Goal: Obtain resource: Download file/media

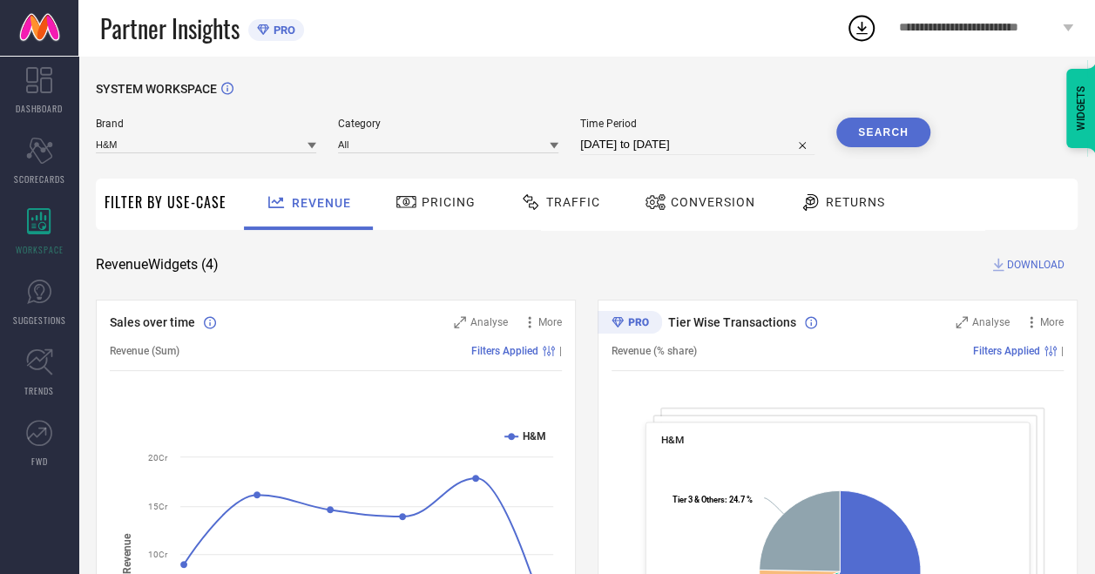
select select "7"
select select "2025"
select select "8"
select select "2025"
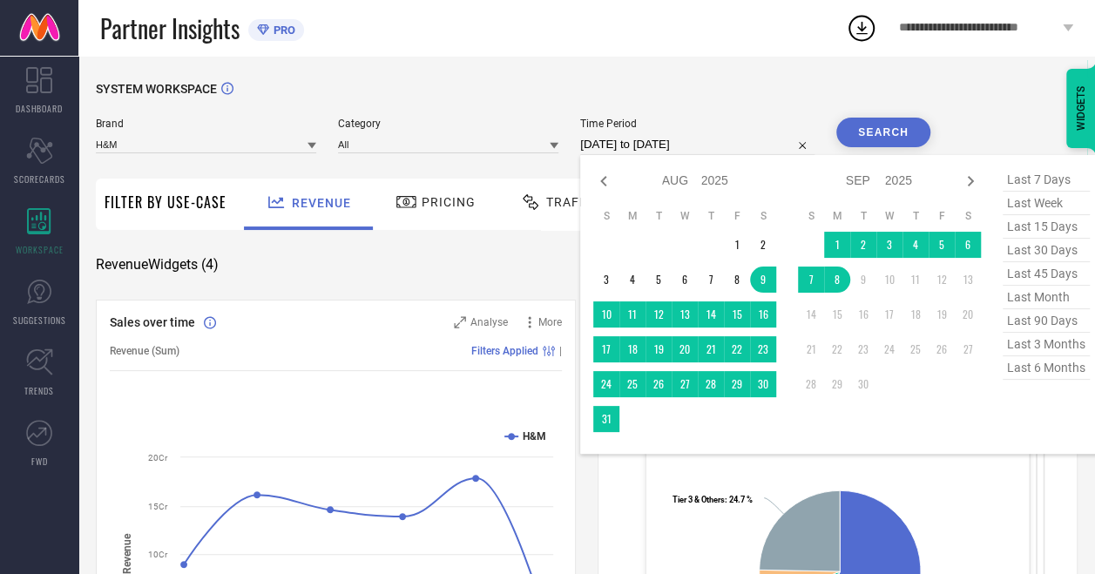
click at [625, 150] on input "09-08-2025 to 08-09-2025" at bounding box center [697, 144] width 234 height 21
click at [606, 185] on icon at bounding box center [603, 181] width 6 height 10
select select "6"
select select "2025"
select select "7"
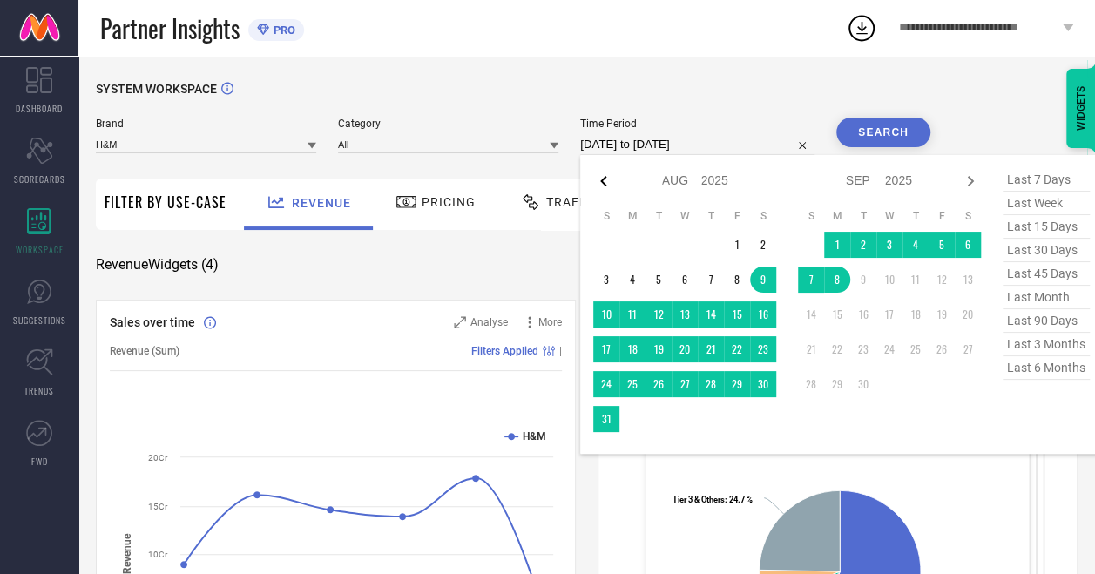
select select "2025"
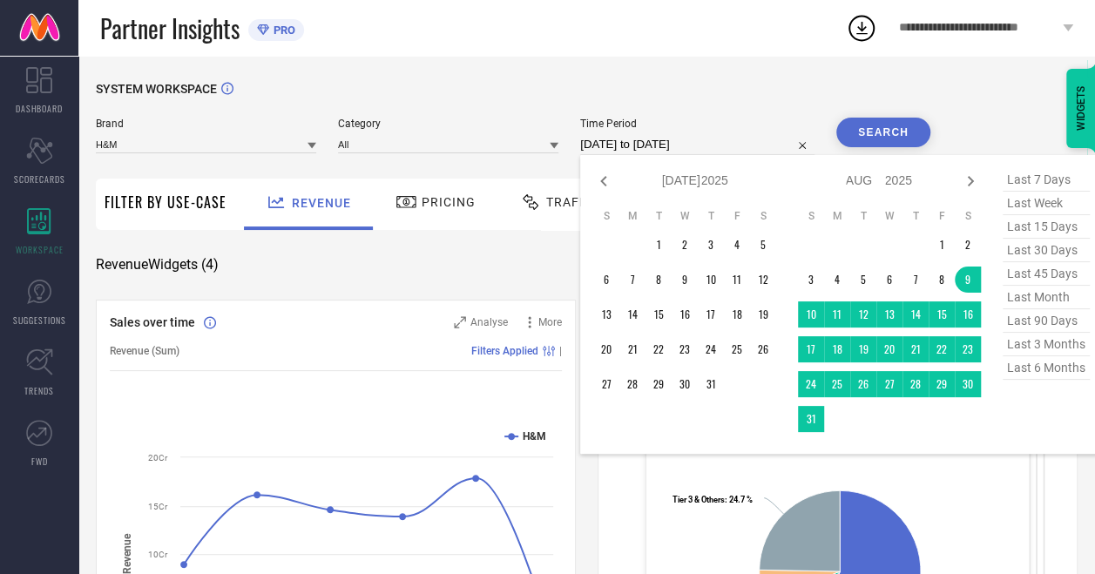
click at [606, 185] on icon at bounding box center [603, 181] width 6 height 10
select select "5"
select select "2025"
select select "6"
select select "2025"
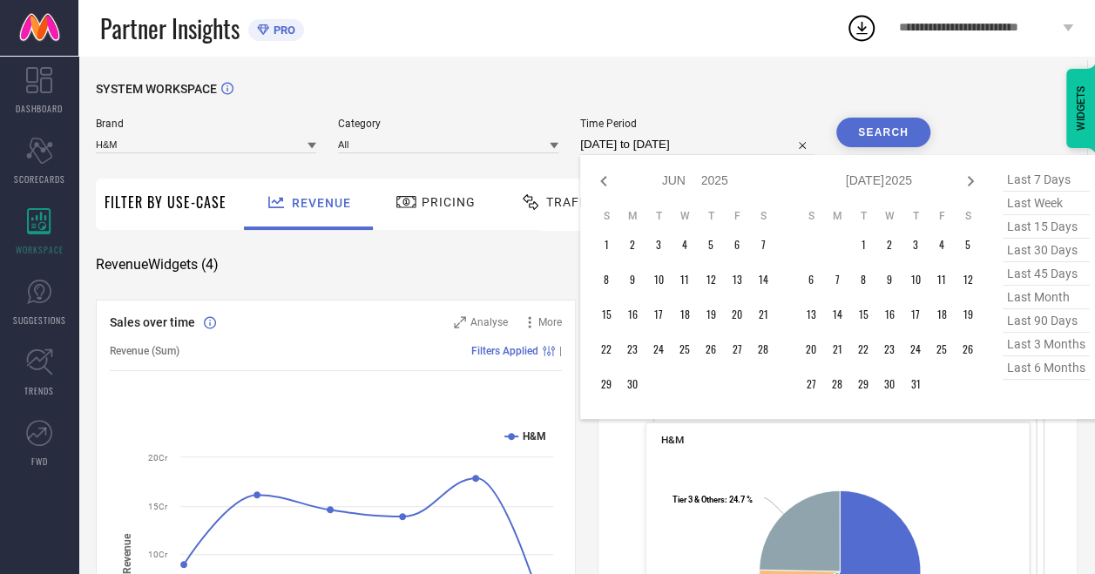
click at [606, 185] on icon at bounding box center [603, 181] width 6 height 10
select select "1"
select select "2025"
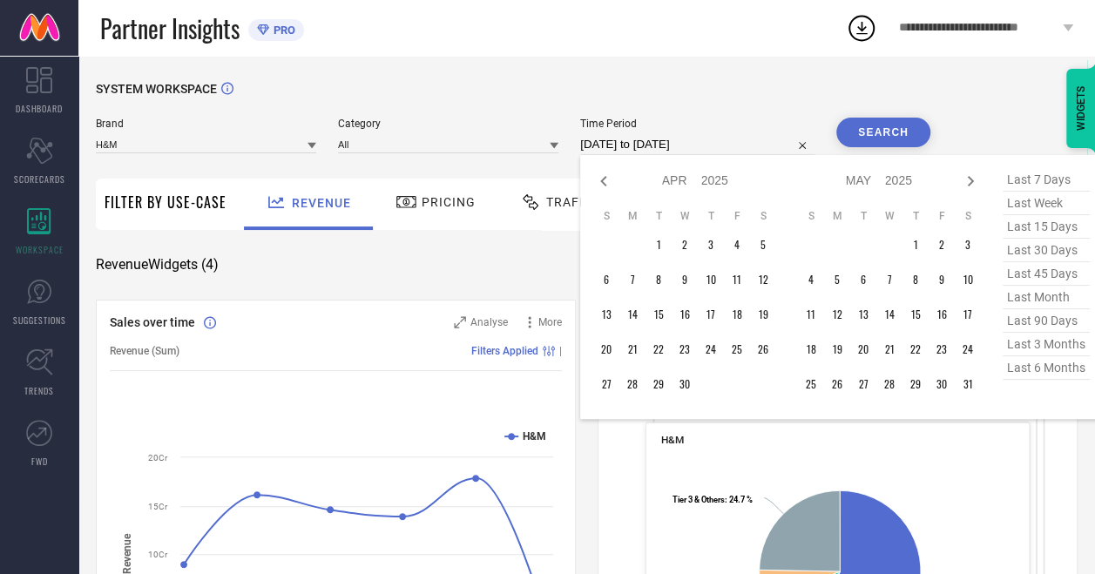
select select "2"
select select "2025"
click at [606, 185] on icon at bounding box center [603, 181] width 6 height 10
select select "2025"
select select "1"
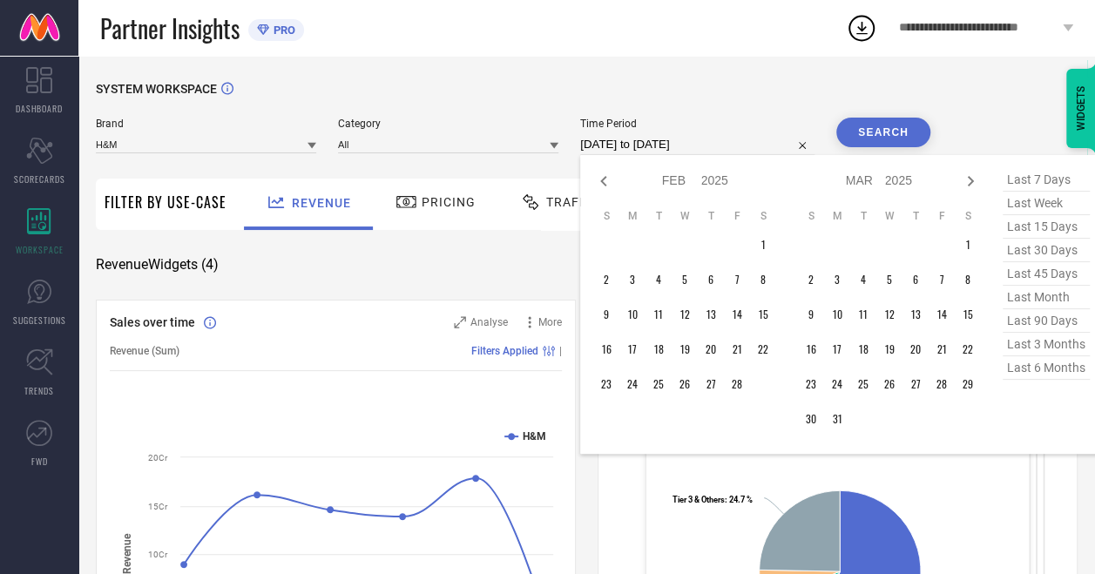
select select "2025"
click at [606, 185] on icon at bounding box center [603, 181] width 6 height 10
select select "11"
select select "2024"
select select "2025"
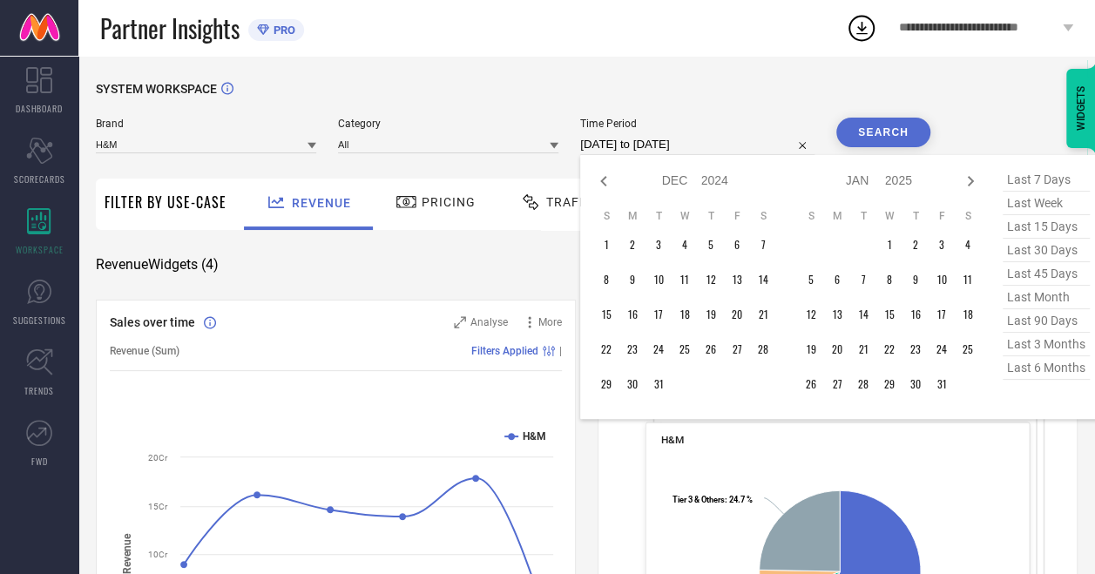
click at [606, 185] on icon at bounding box center [603, 181] width 6 height 10
select select "10"
select select "2024"
select select "11"
select select "2024"
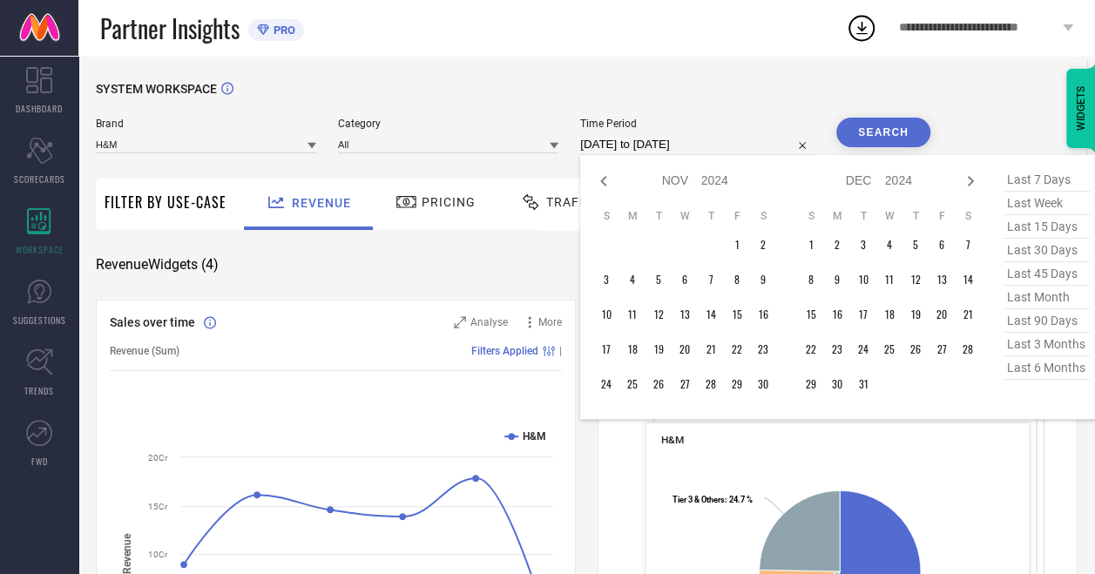
click at [606, 185] on icon at bounding box center [603, 181] width 6 height 10
select select "9"
select select "2024"
select select "10"
select select "2024"
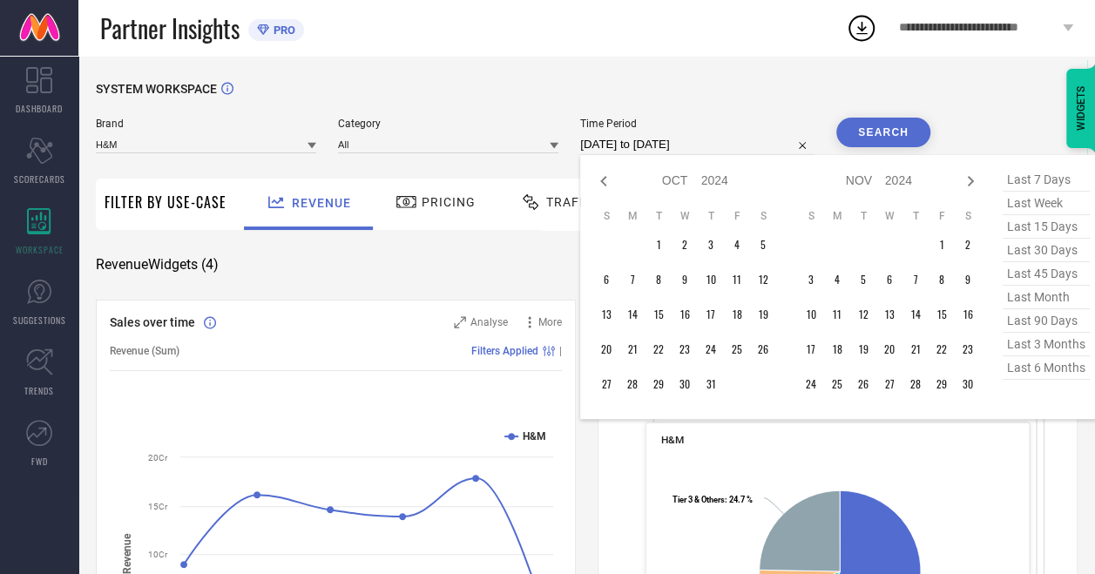
click at [606, 185] on icon at bounding box center [603, 181] width 6 height 10
select select "8"
select select "2024"
select select "9"
select select "2024"
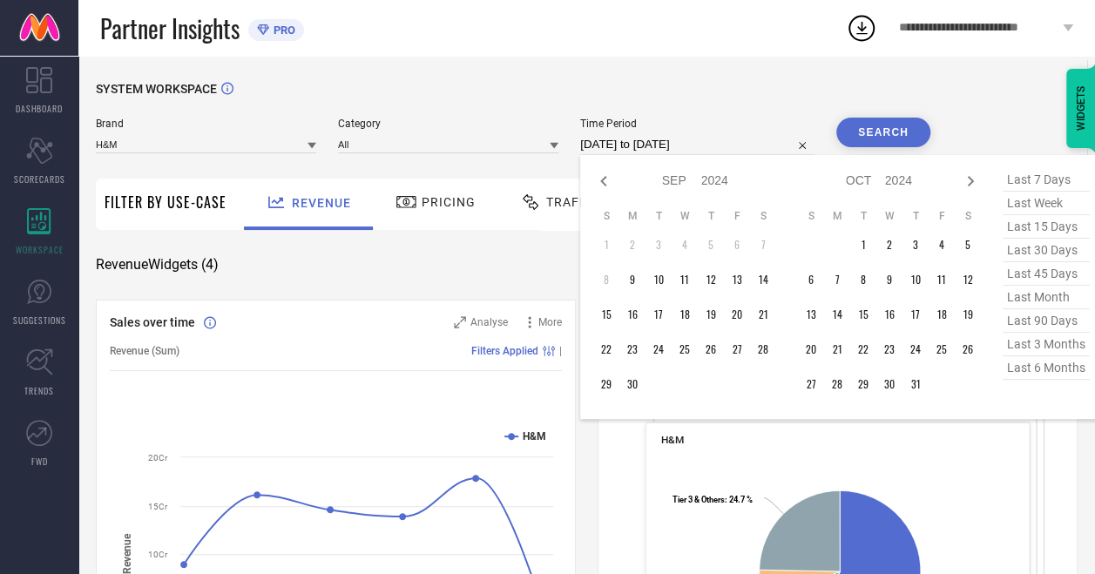
click at [606, 185] on icon at bounding box center [603, 181] width 6 height 10
select select "7"
select select "2024"
select select "8"
select select "2024"
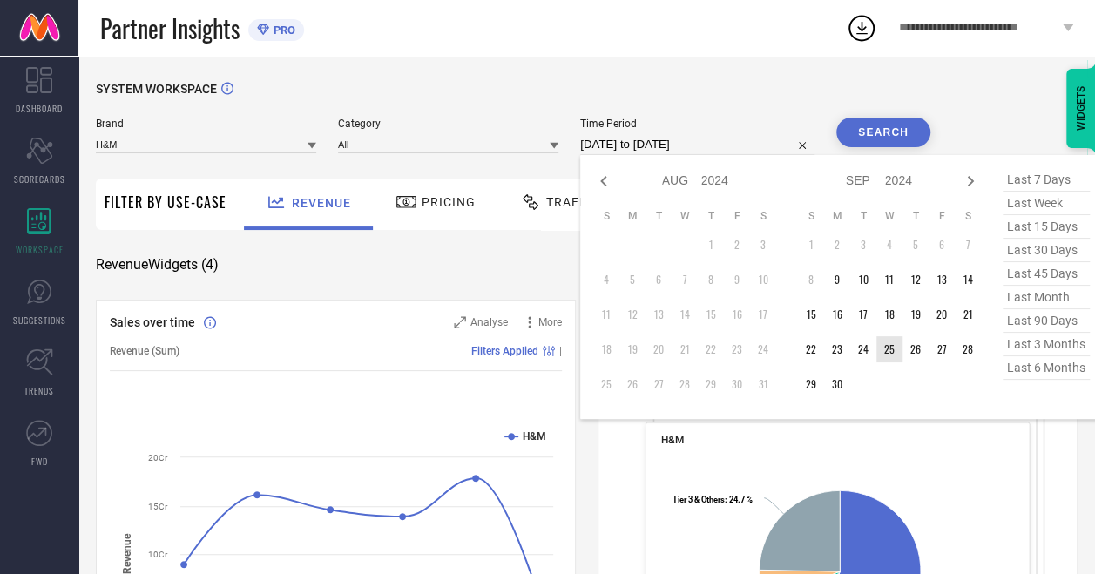
type input "After 25-09-2024"
click at [888, 349] on td "25" at bounding box center [889, 349] width 26 height 26
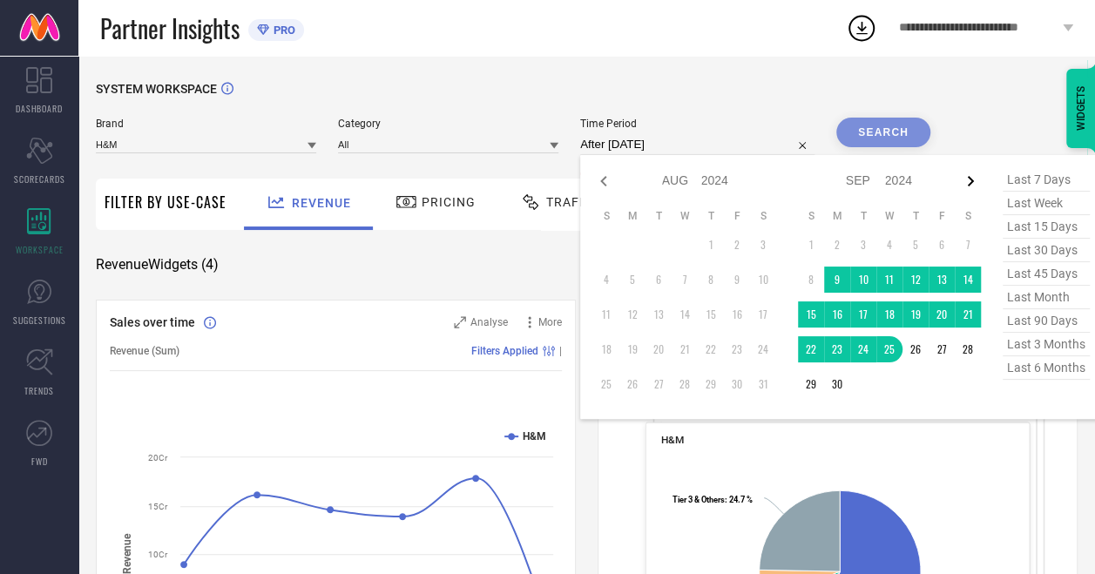
click at [972, 185] on icon at bounding box center [970, 181] width 21 height 21
select select "8"
select select "2024"
select select "9"
select select "2024"
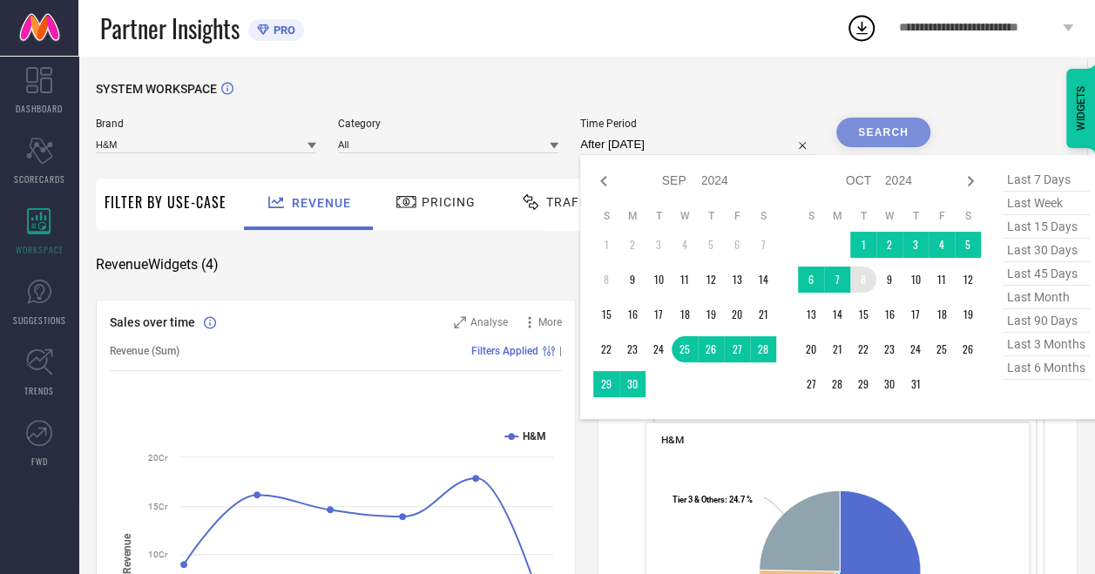
type input "25-09-2024 to 08-10-2024"
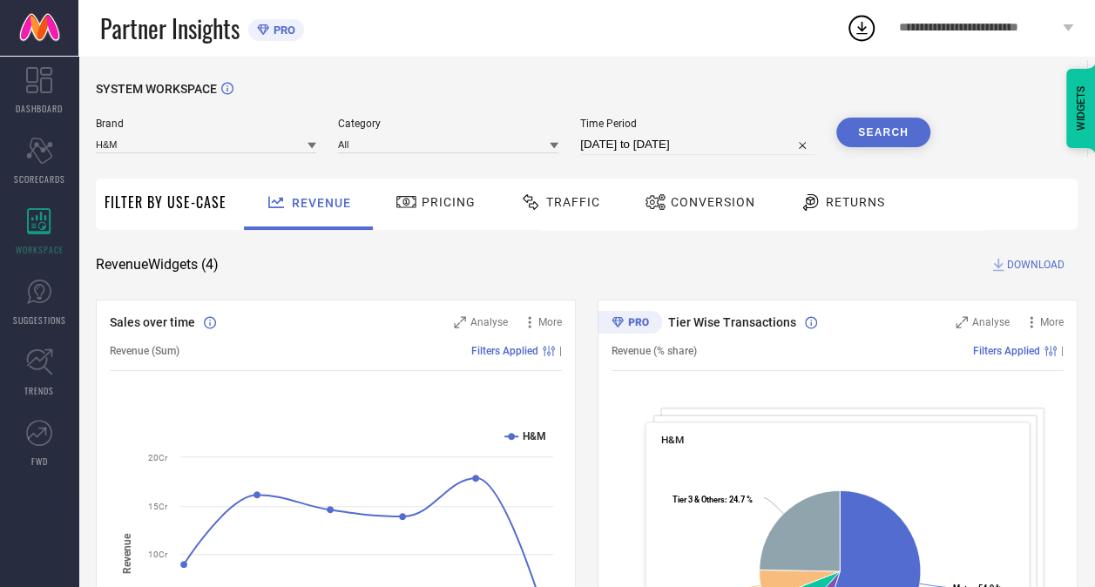
click at [899, 131] on button "Search" at bounding box center [883, 133] width 94 height 30
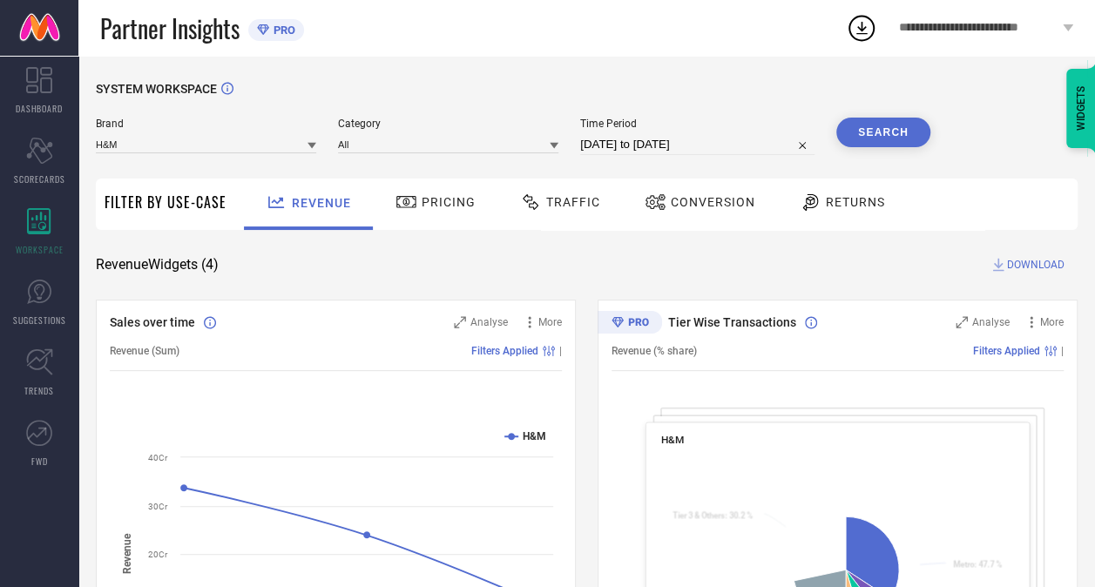
click at [546, 208] on span "Traffic" at bounding box center [573, 202] width 54 height 14
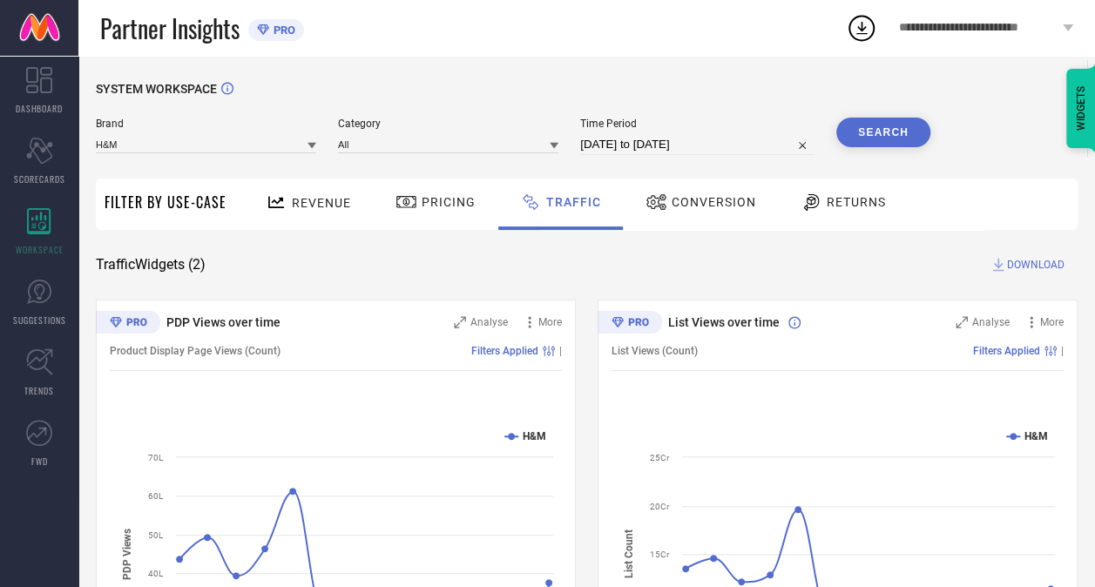
click at [1040, 266] on span "DOWNLOAD" at bounding box center [1035, 264] width 57 height 17
click at [351, 193] on div "Revenue" at bounding box center [308, 202] width 94 height 30
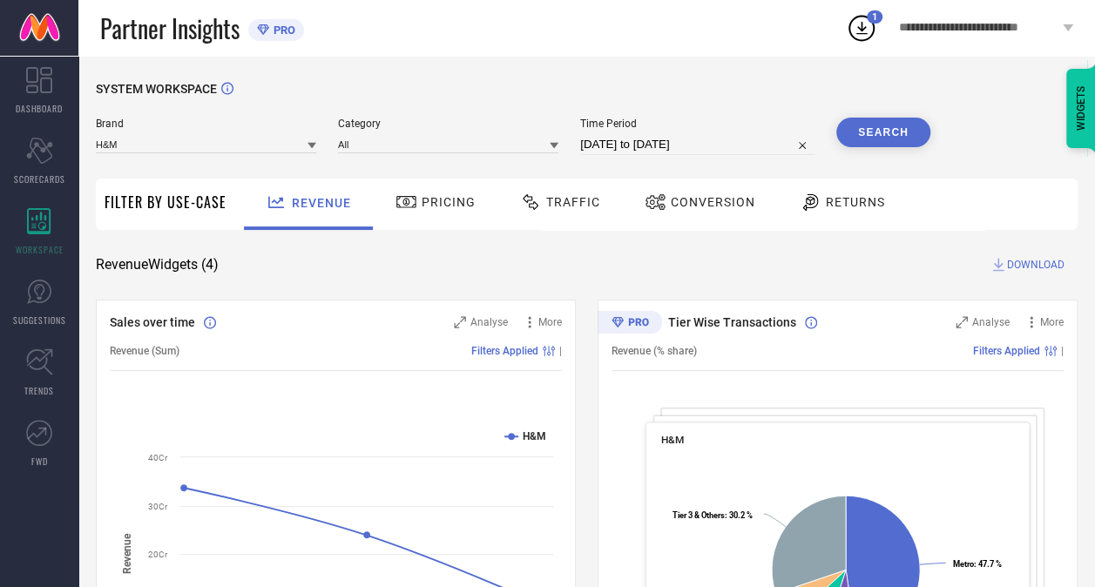
click at [883, 126] on button "Search" at bounding box center [883, 133] width 94 height 30
click at [857, 33] on icon at bounding box center [861, 28] width 11 height 13
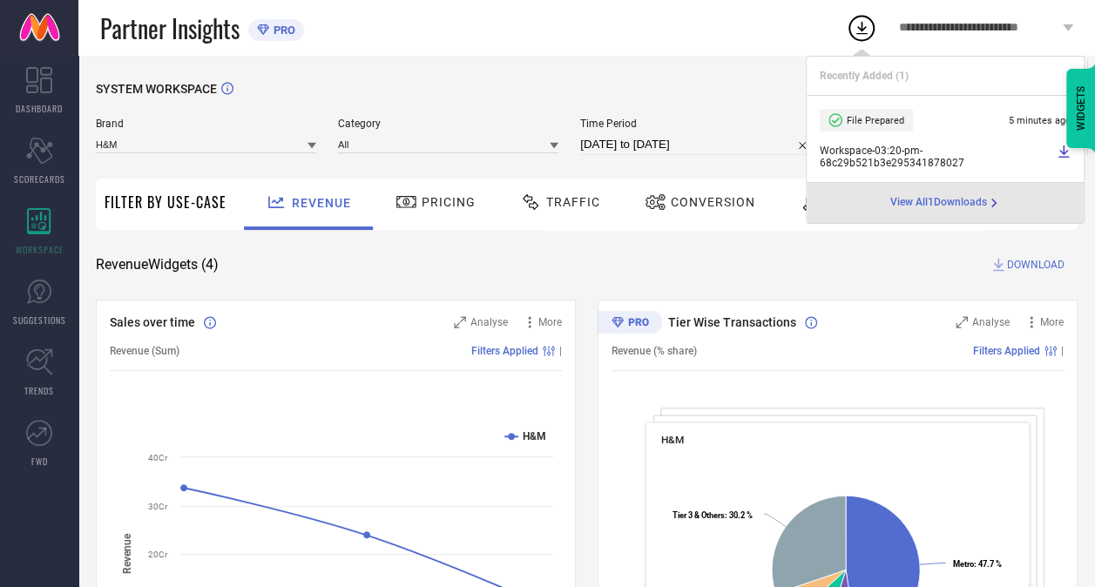
click at [970, 205] on span "View All 1 Downloads" at bounding box center [938, 203] width 97 height 14
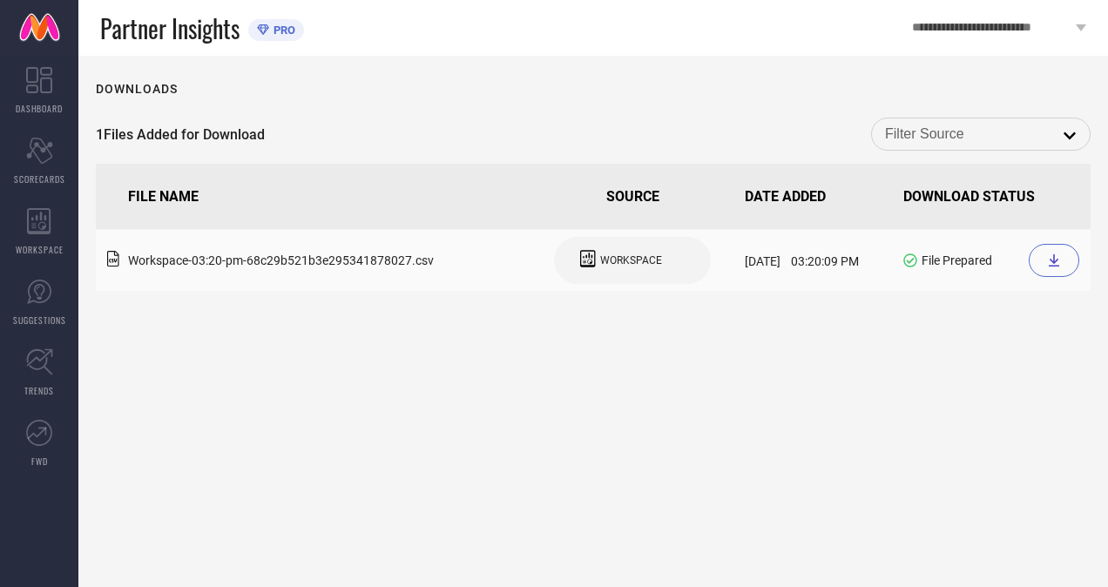
click at [1073, 267] on div at bounding box center [1053, 260] width 51 height 33
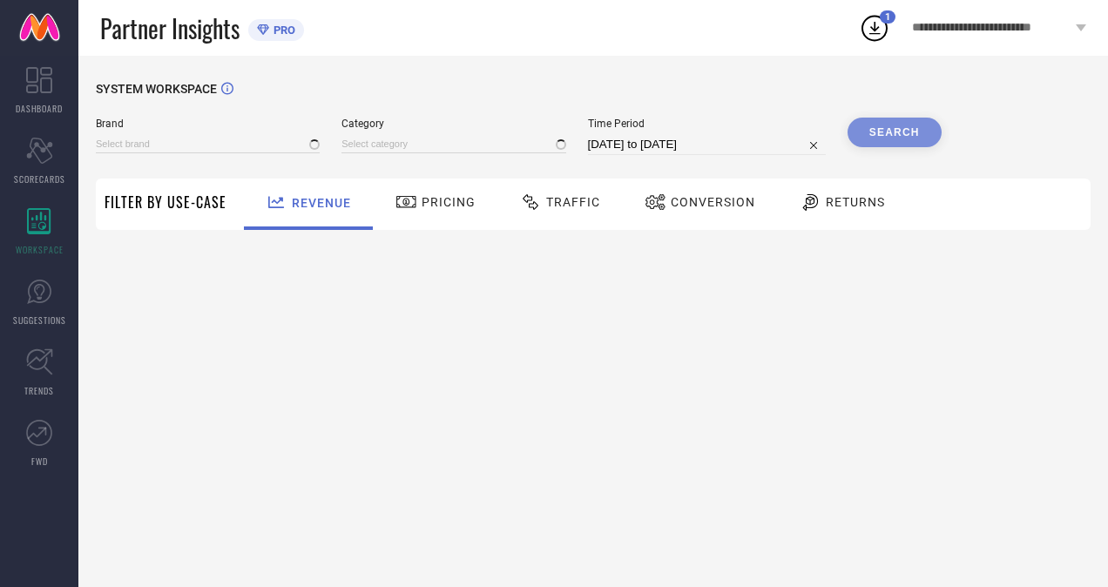
type input "H&M"
type input "All"
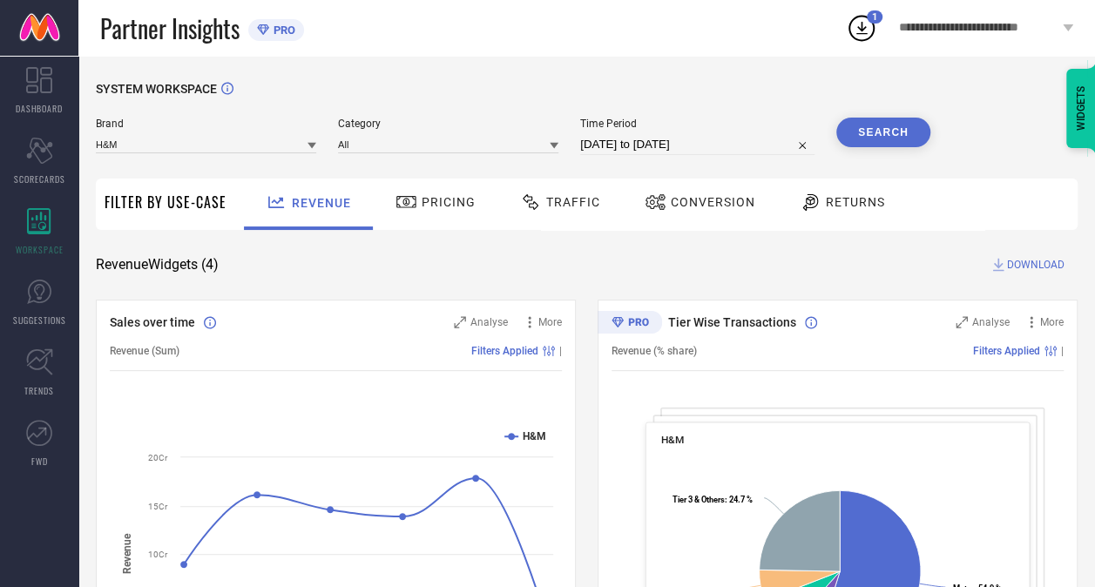
click at [550, 197] on span "Traffic" at bounding box center [573, 202] width 54 height 14
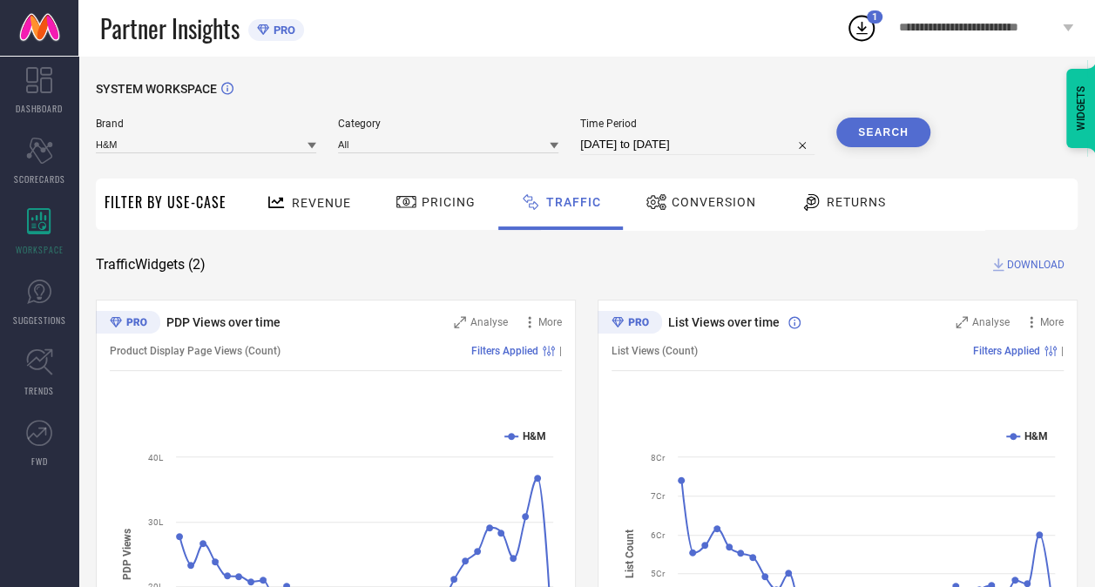
scroll to position [62, 0]
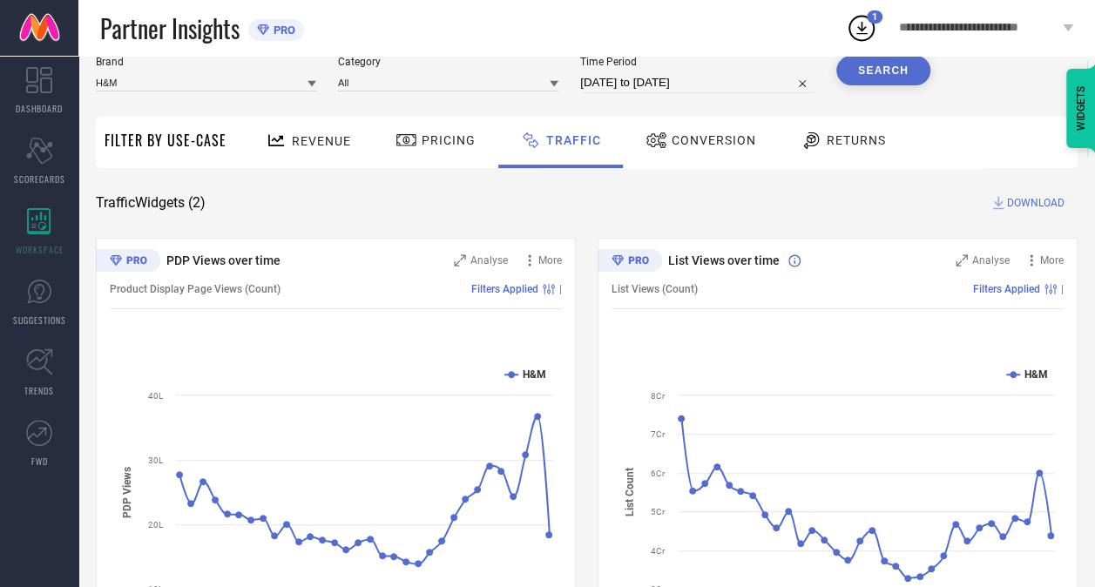
select select "7"
select select "2025"
select select "8"
select select "2025"
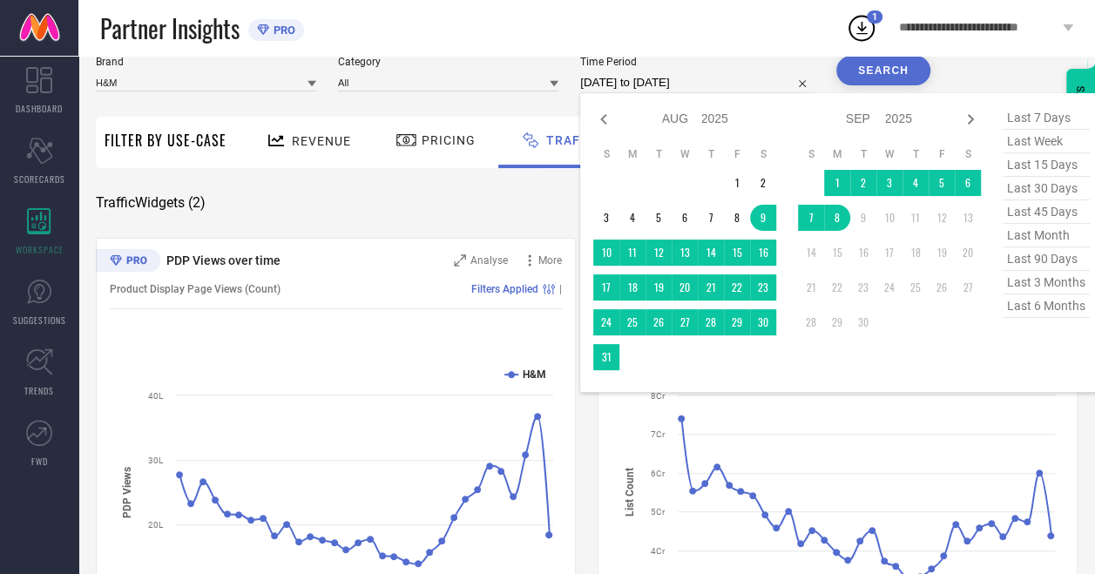
click at [646, 90] on input "09-08-2025 to 08-09-2025" at bounding box center [697, 82] width 234 height 21
click at [601, 115] on icon at bounding box center [603, 119] width 21 height 21
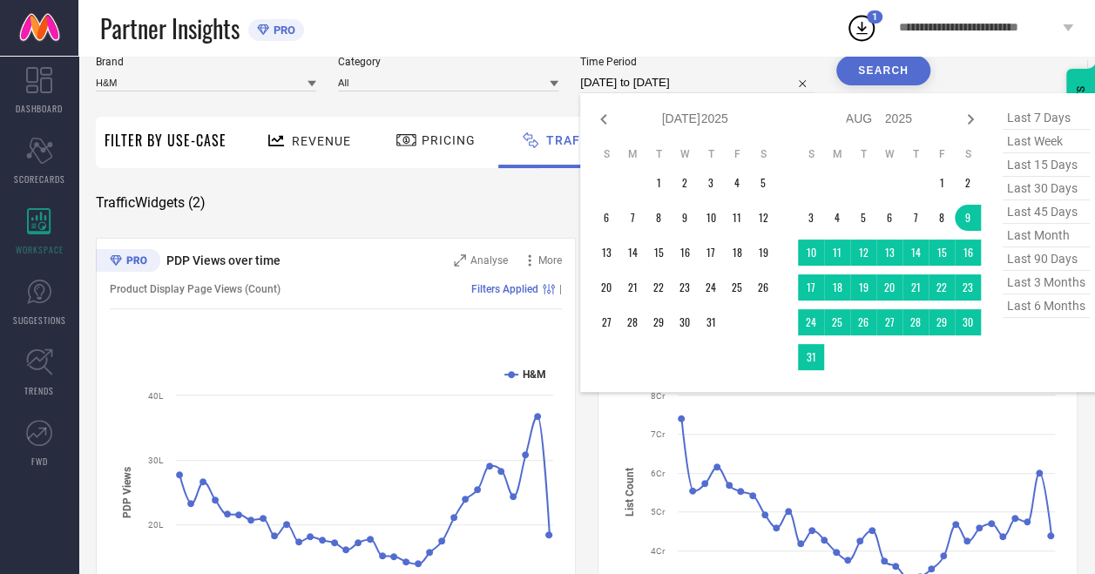
click at [601, 115] on icon at bounding box center [603, 119] width 21 height 21
select select "4"
select select "2025"
select select "5"
select select "2025"
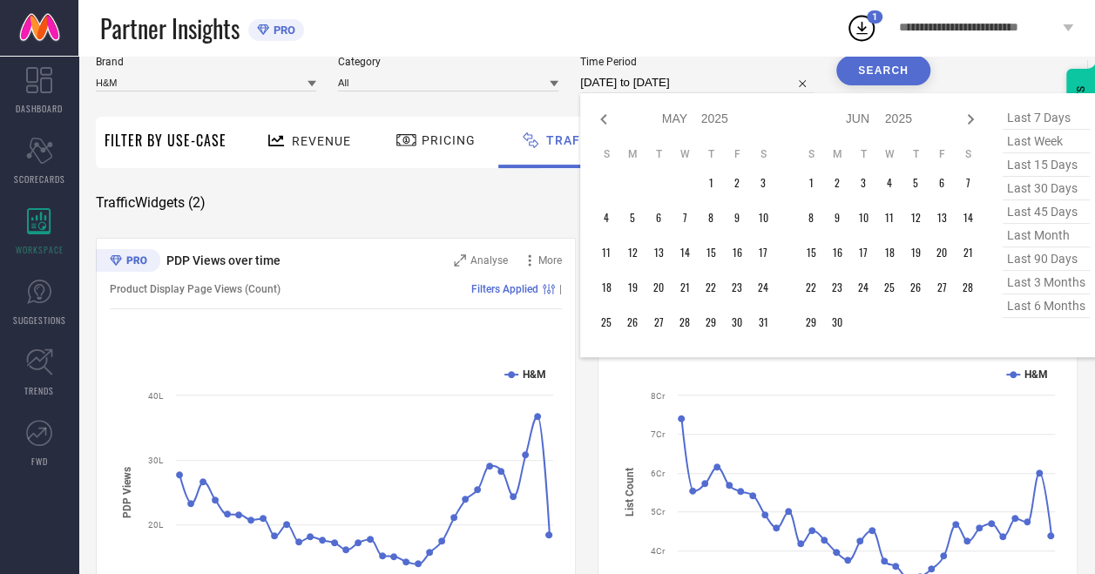
click at [601, 115] on icon at bounding box center [603, 119] width 21 height 21
select select "3"
select select "2025"
select select "4"
select select "2025"
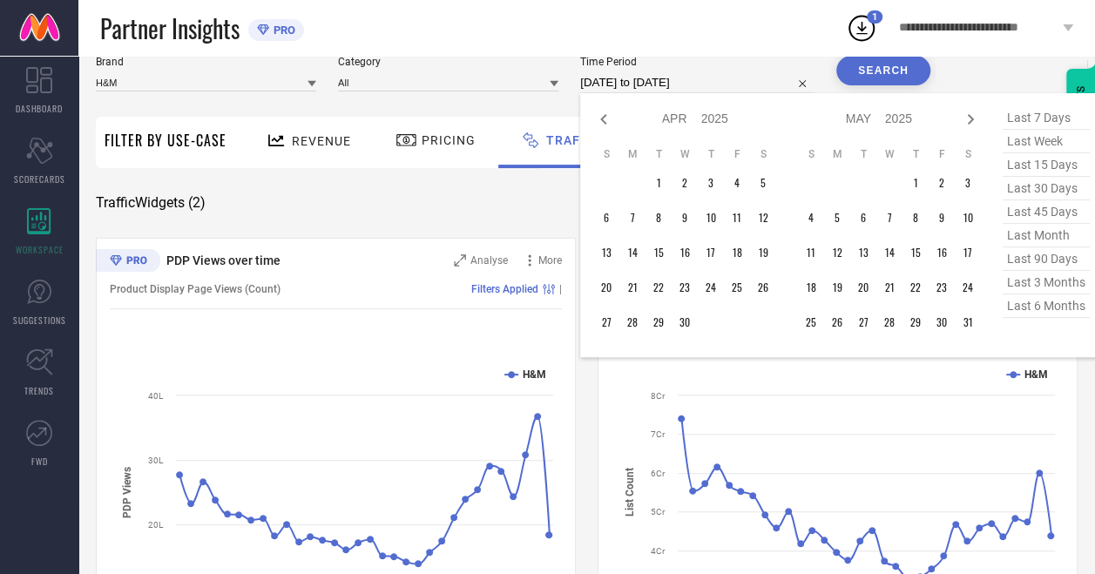
click at [601, 115] on icon at bounding box center [603, 119] width 21 height 21
select select "2"
select select "2025"
select select "3"
select select "2025"
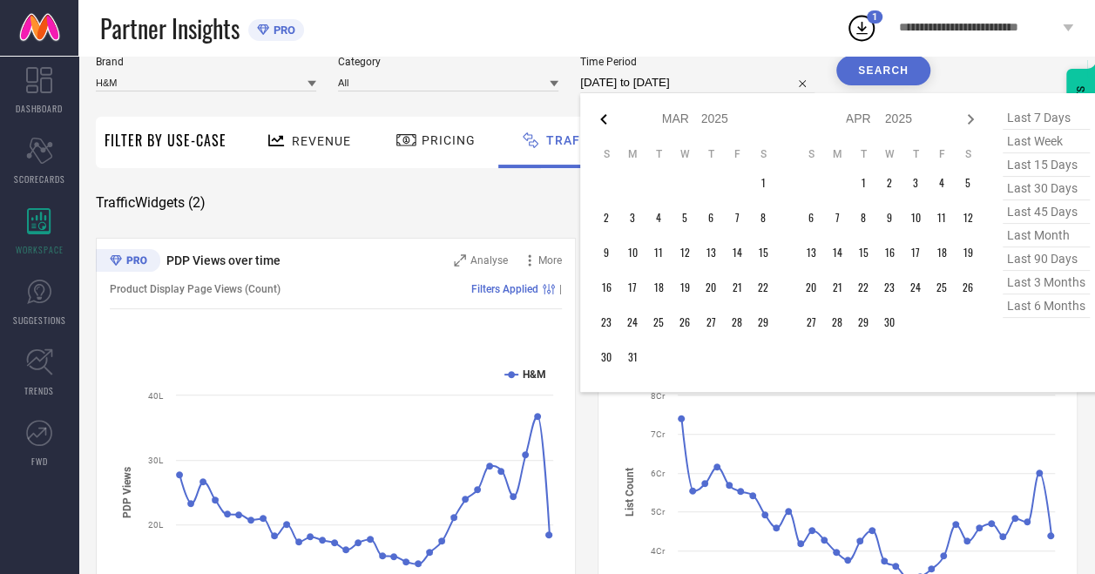
click at [604, 111] on icon at bounding box center [603, 119] width 21 height 21
select select "1"
select select "2025"
select select "2"
select select "2025"
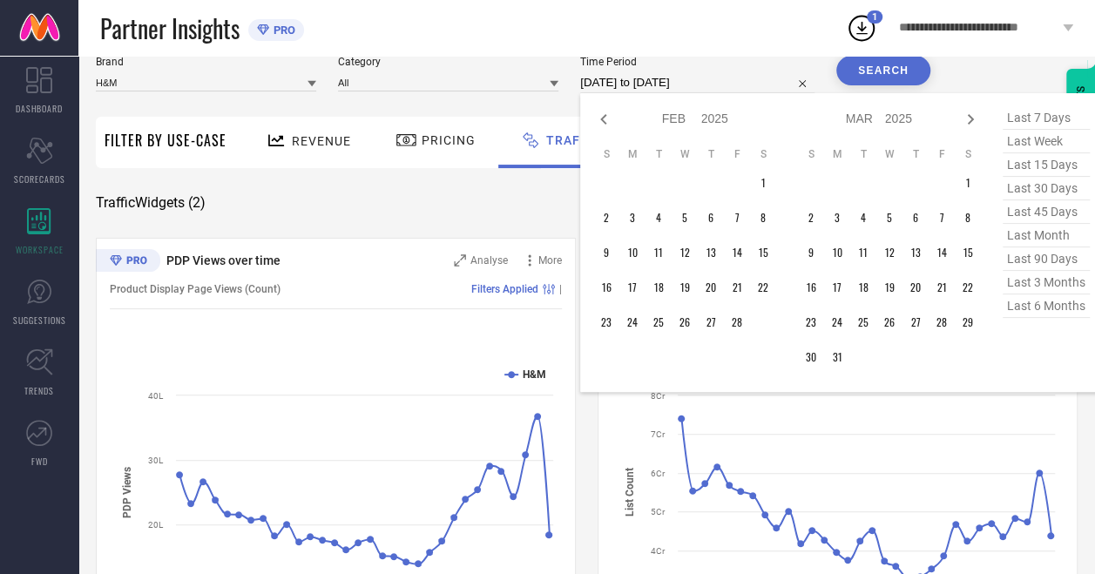
click at [604, 111] on icon at bounding box center [603, 119] width 21 height 21
select select "2025"
select select "1"
select select "2025"
click at [604, 111] on icon at bounding box center [603, 119] width 21 height 21
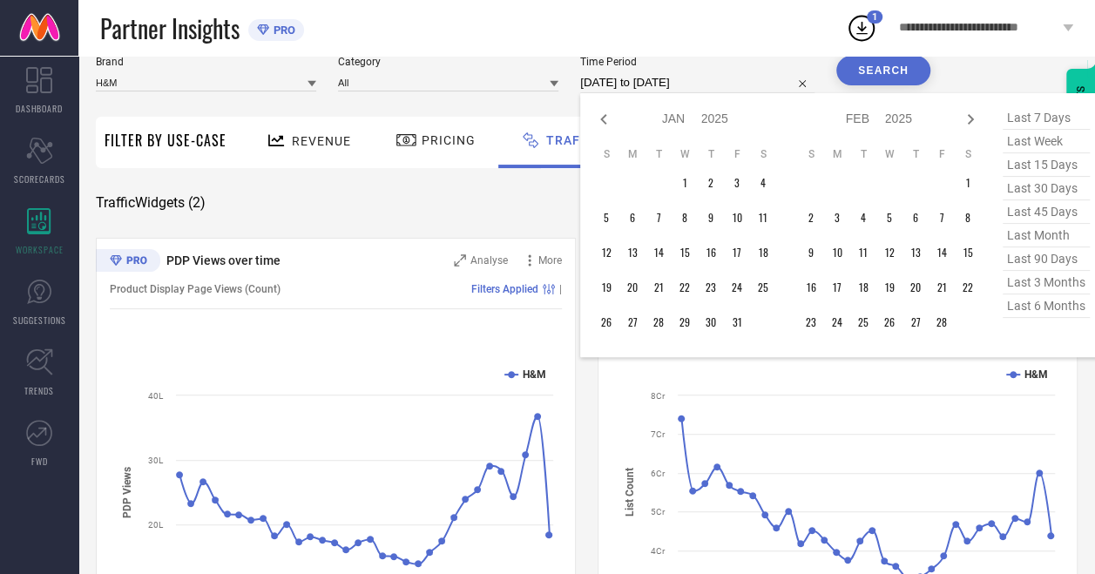
select select "11"
select select "2024"
select select "2025"
click at [604, 111] on icon at bounding box center [603, 119] width 21 height 21
select select "10"
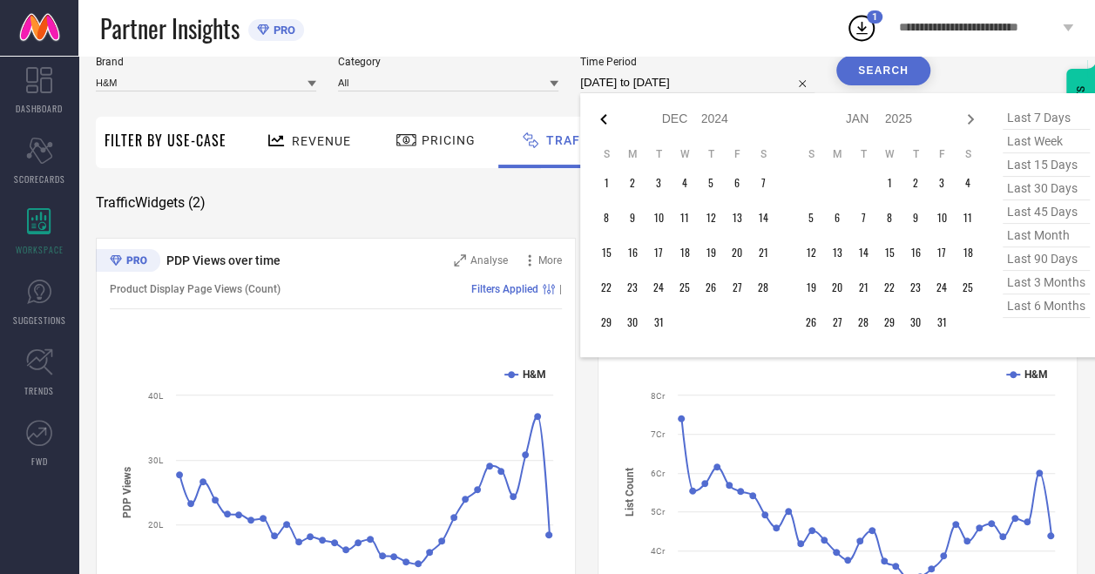
select select "2024"
select select "11"
select select "2024"
click at [604, 111] on icon at bounding box center [603, 119] width 21 height 21
select select "9"
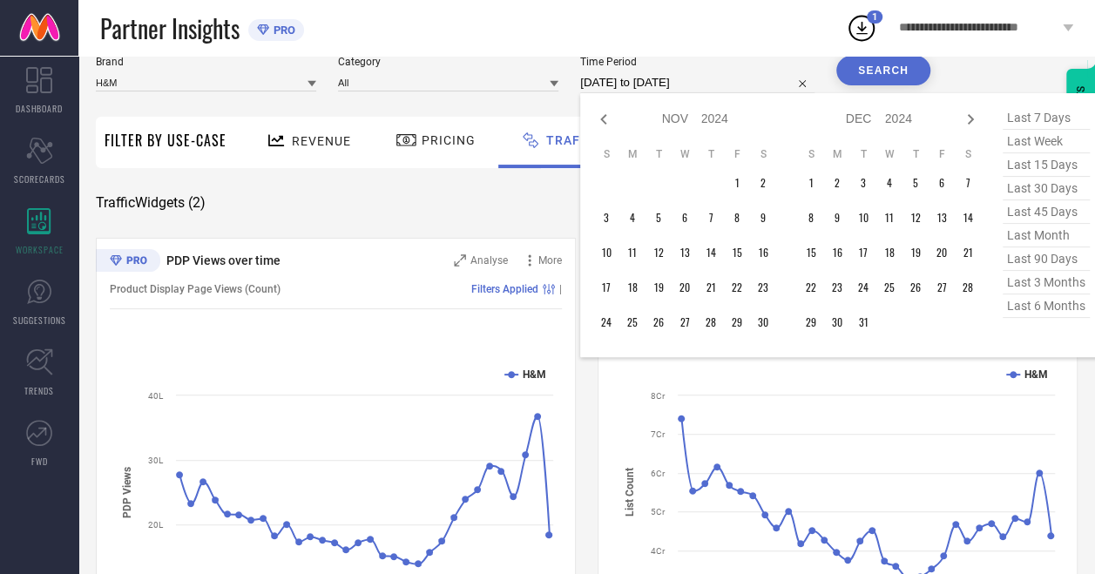
select select "2024"
select select "10"
select select "2024"
click at [604, 111] on icon at bounding box center [603, 119] width 21 height 21
select select "8"
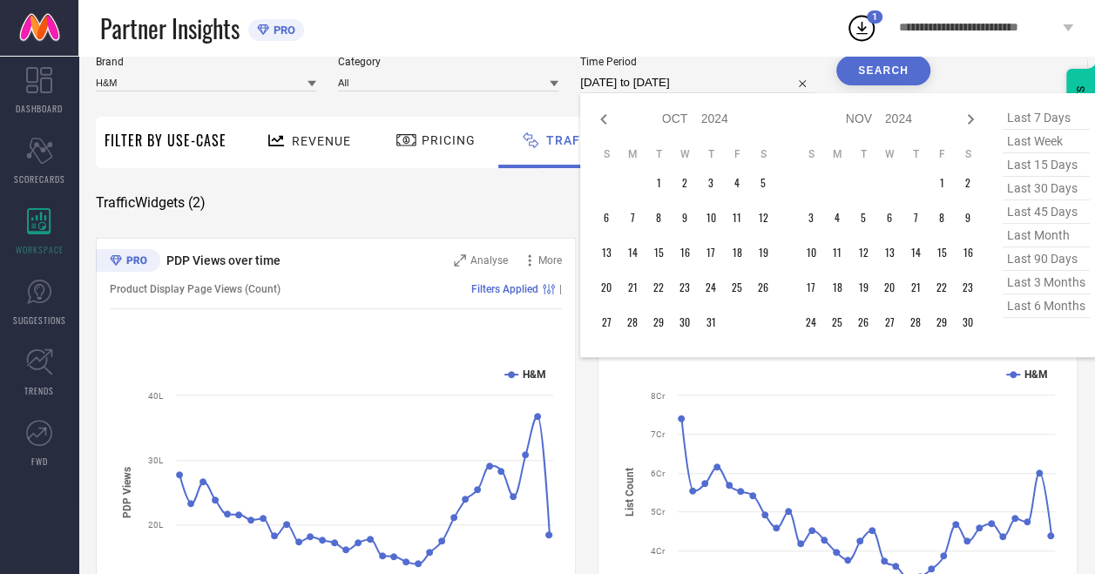
select select "2024"
select select "9"
select select "2024"
click at [686, 288] on td "25" at bounding box center [684, 287] width 26 height 26
type input "25-09-2024 to 25-09-2024"
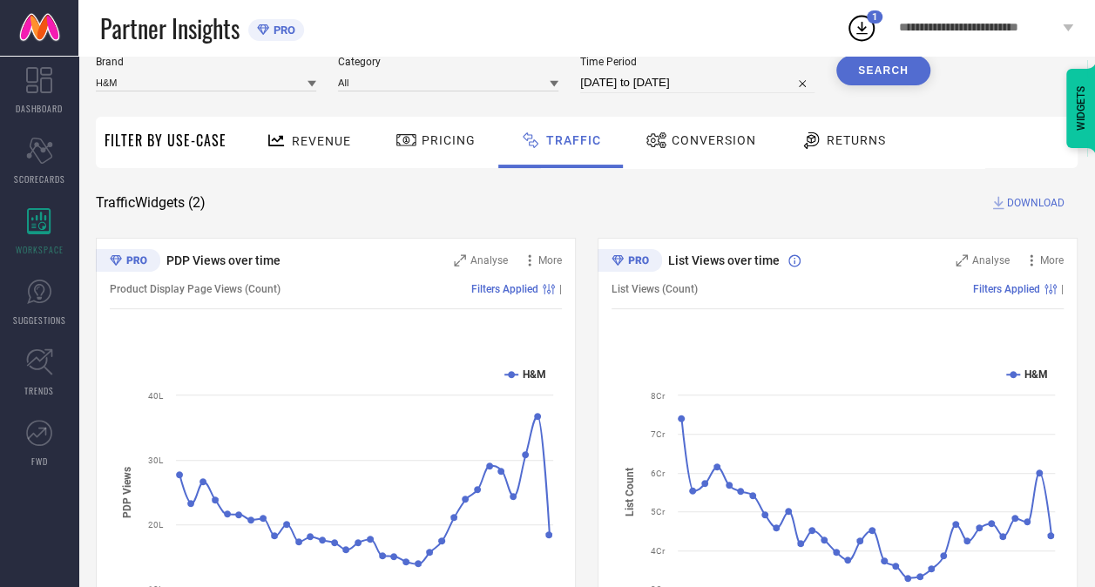
click at [859, 77] on button "Search" at bounding box center [883, 71] width 94 height 30
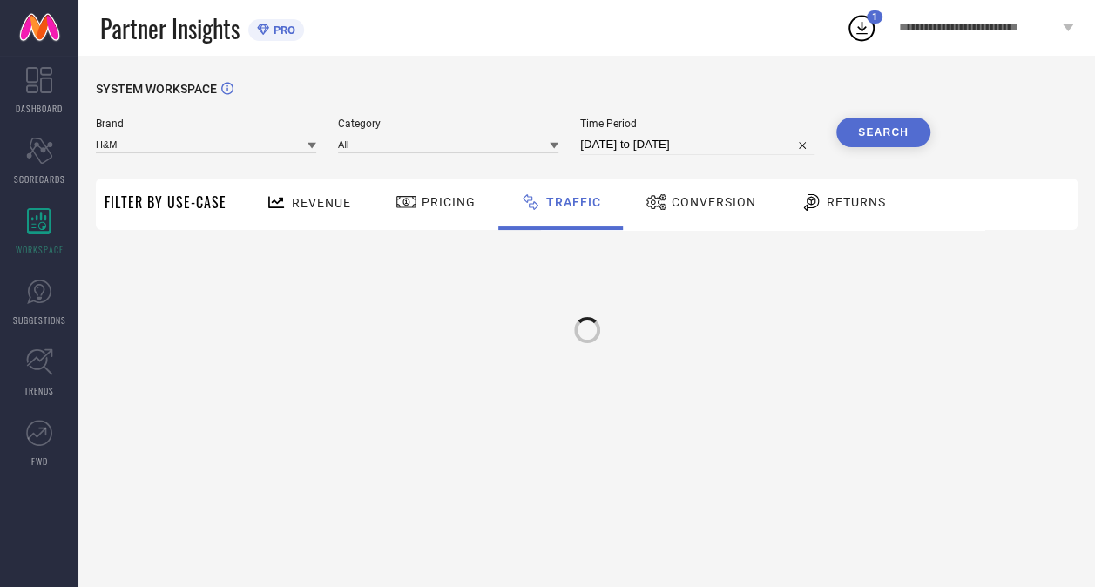
scroll to position [0, 0]
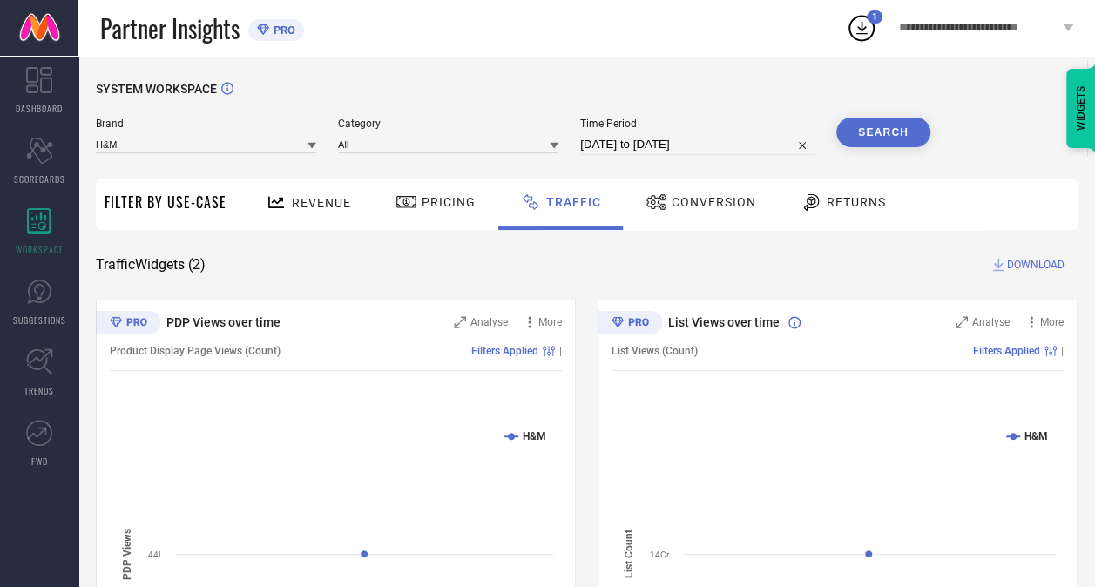
click at [1014, 264] on span "DOWNLOAD" at bounding box center [1035, 264] width 57 height 17
select select "8"
select select "2024"
select select "9"
select select "2024"
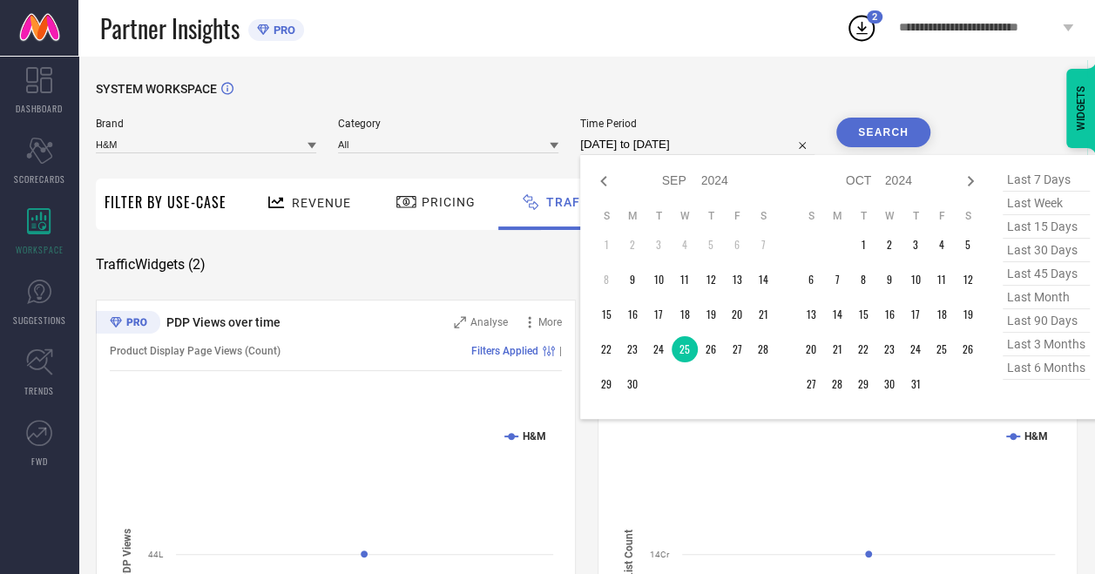
click at [644, 146] on input "25-09-2024 to 25-09-2024" at bounding box center [697, 144] width 234 height 21
click at [722, 350] on td "26" at bounding box center [710, 349] width 26 height 26
type input "26-09-2024 to 26-09-2024"
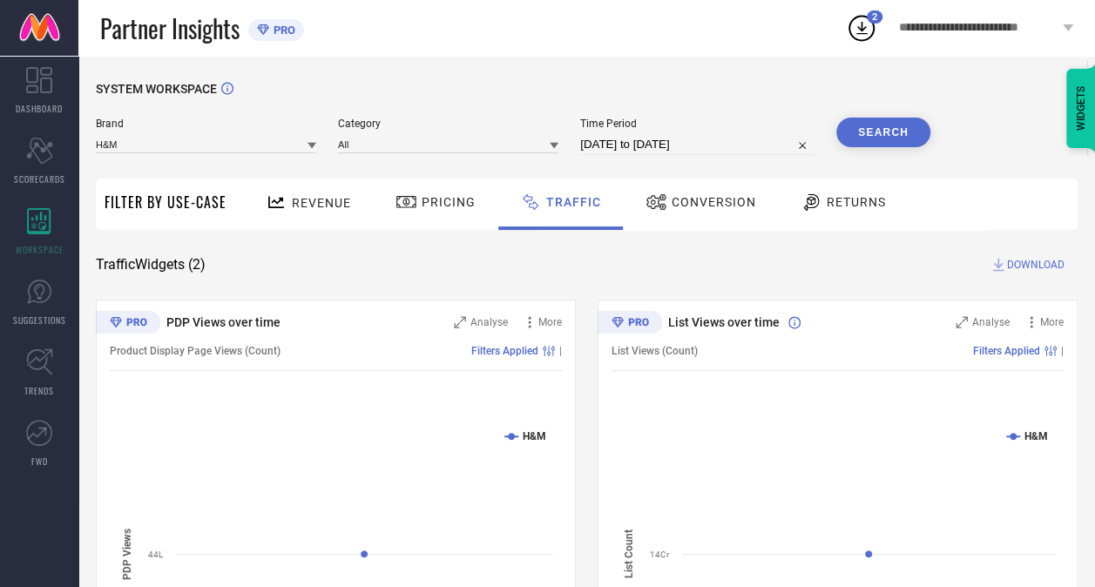
click at [887, 132] on button "Search" at bounding box center [883, 133] width 94 height 30
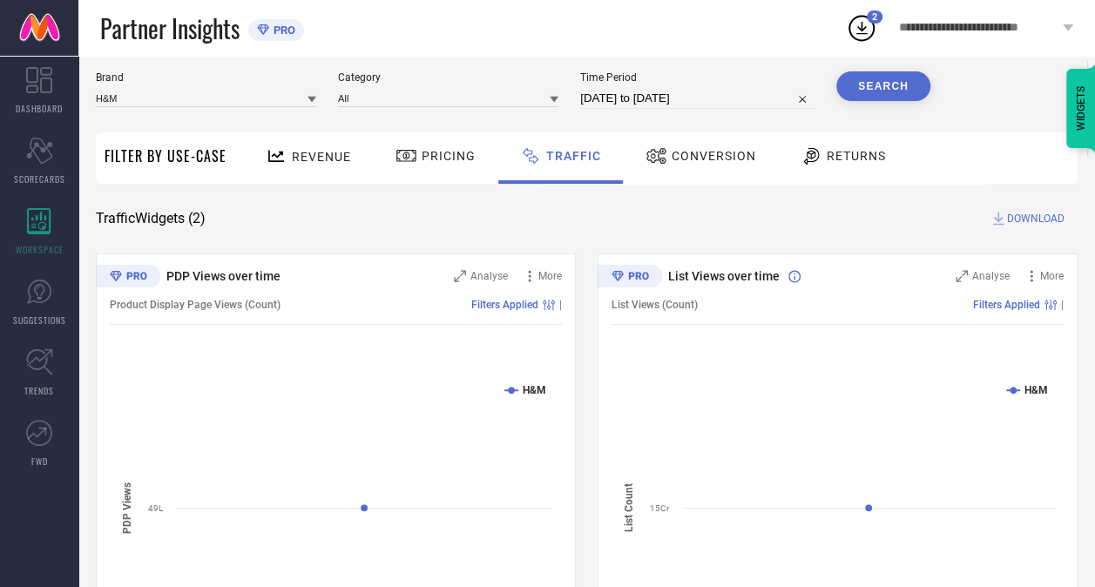
click at [1029, 215] on span "DOWNLOAD" at bounding box center [1035, 218] width 57 height 17
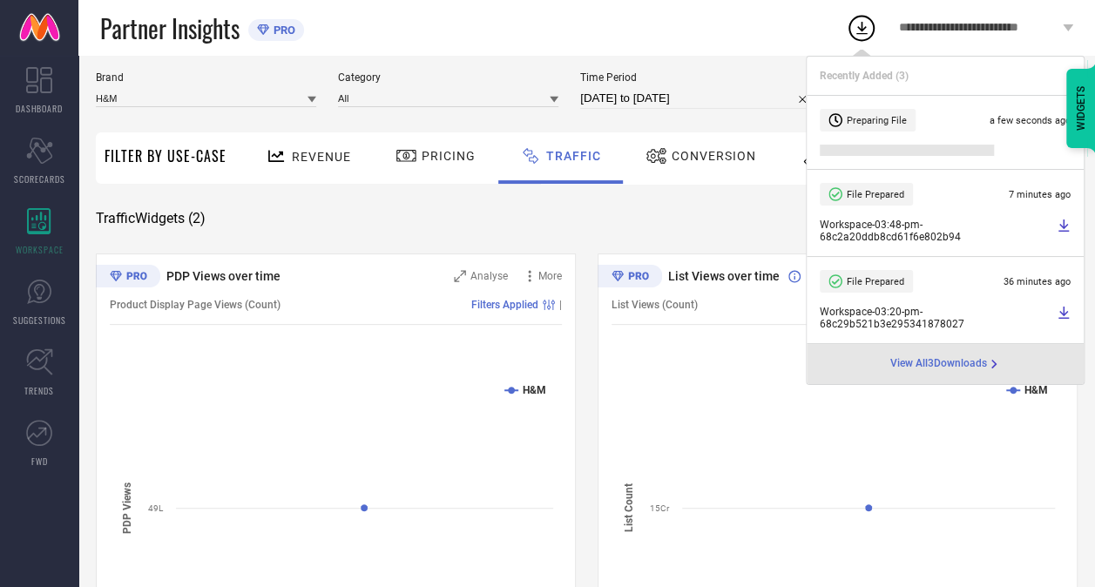
select select "8"
select select "2024"
select select "9"
select select "2024"
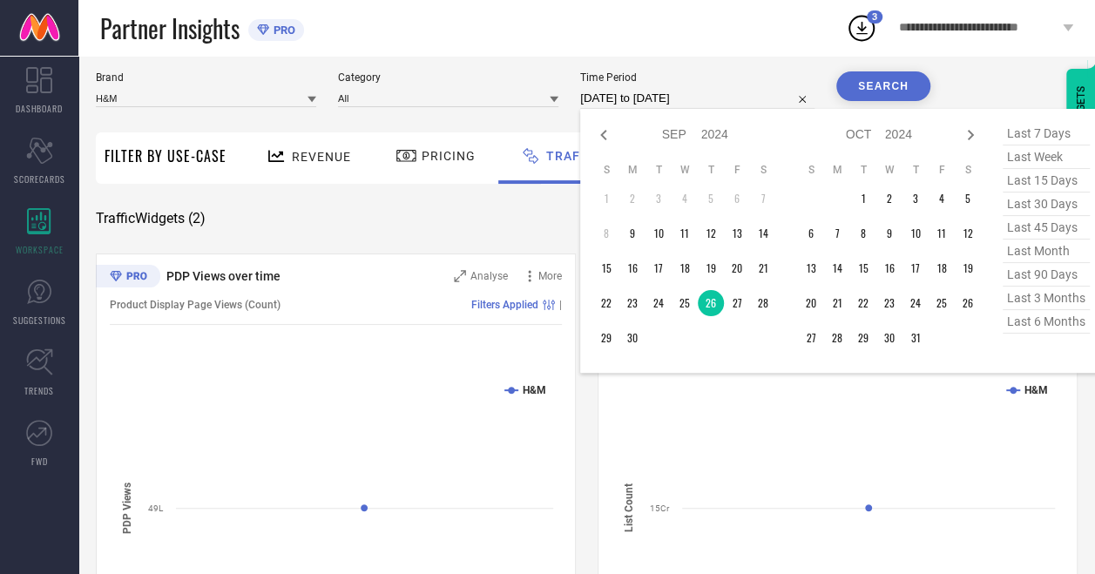
click at [702, 102] on input "26-09-2024 to 26-09-2024" at bounding box center [697, 98] width 234 height 21
click at [733, 301] on td "27" at bounding box center [737, 303] width 26 height 26
type input "27-09-2024 to 27-09-2024"
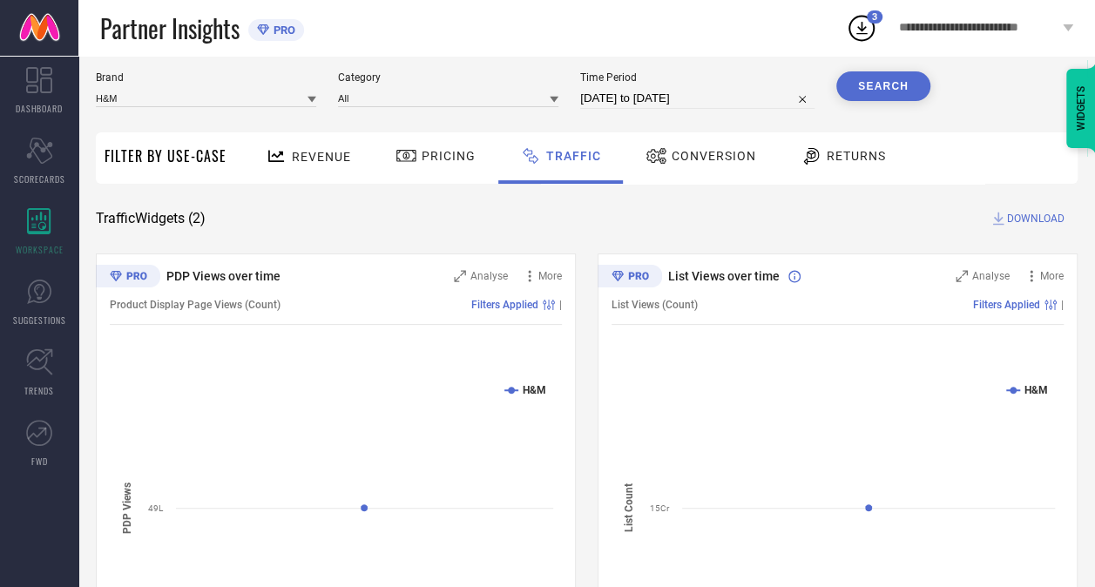
click at [874, 86] on button "Search" at bounding box center [883, 86] width 94 height 30
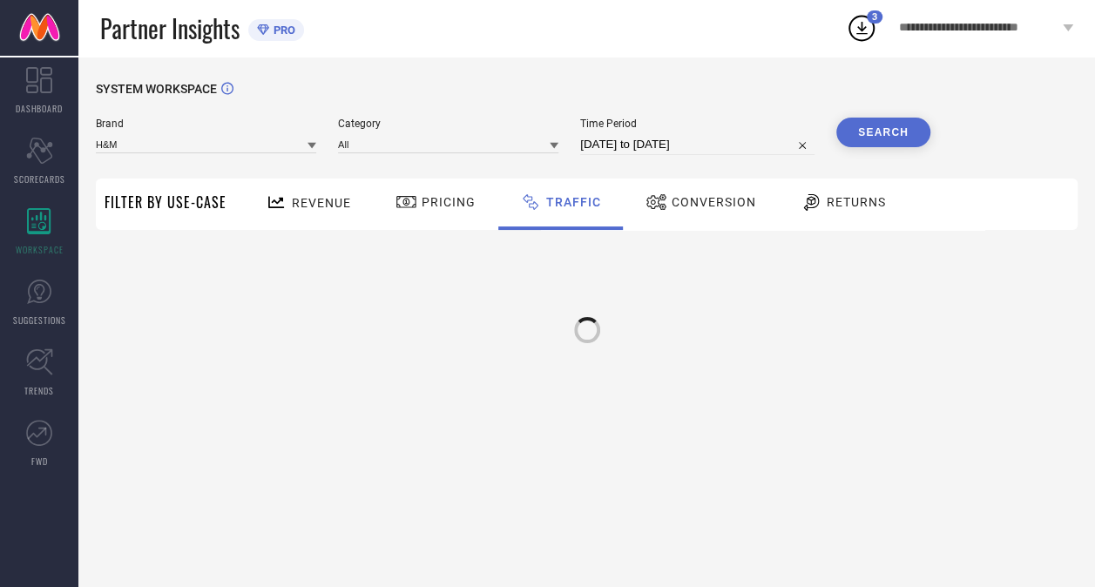
scroll to position [0, 0]
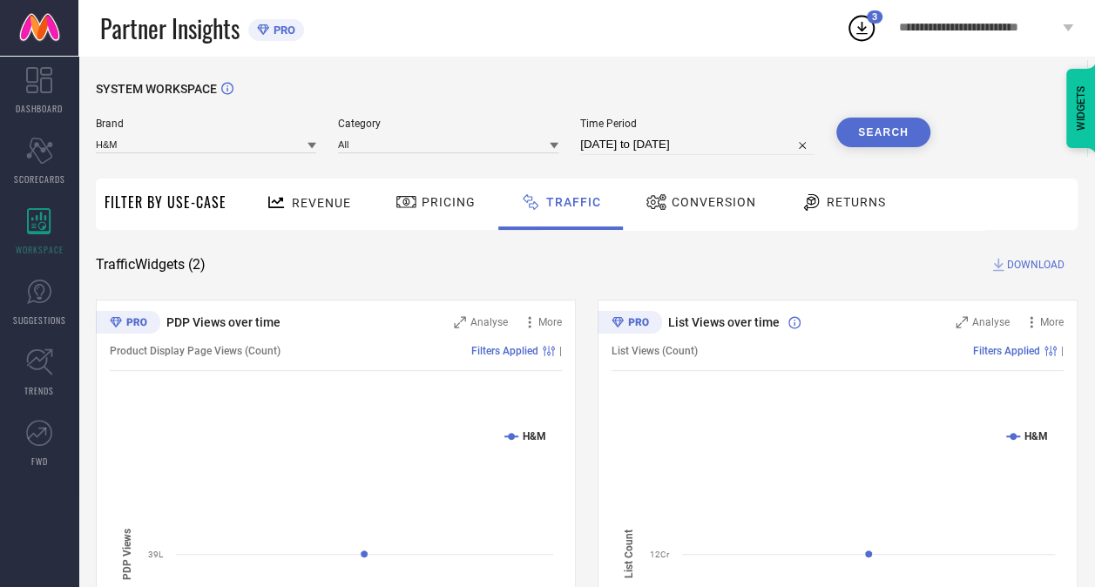
click at [1014, 261] on span "DOWNLOAD" at bounding box center [1035, 264] width 57 height 17
select select "8"
select select "2024"
select select "9"
select select "2024"
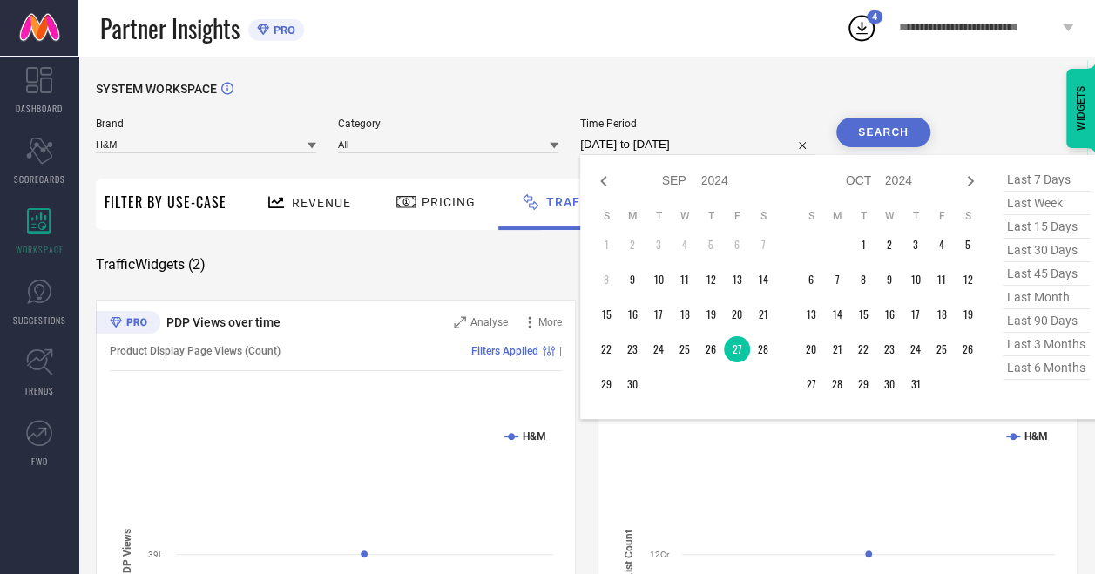
click at [683, 145] on input "27-09-2024 to 27-09-2024" at bounding box center [697, 144] width 234 height 21
click at [766, 353] on td "28" at bounding box center [763, 349] width 26 height 26
type input "28-09-2024 to 28-09-2024"
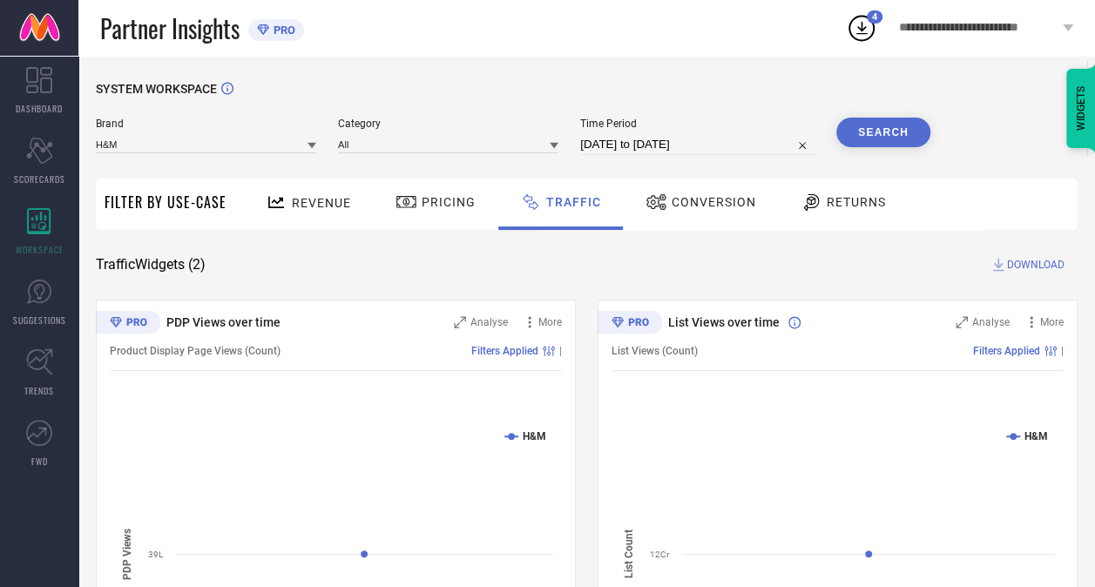
click at [890, 138] on button "Search" at bounding box center [883, 133] width 94 height 30
click at [683, 470] on rect at bounding box center [837, 563] width 452 height 296
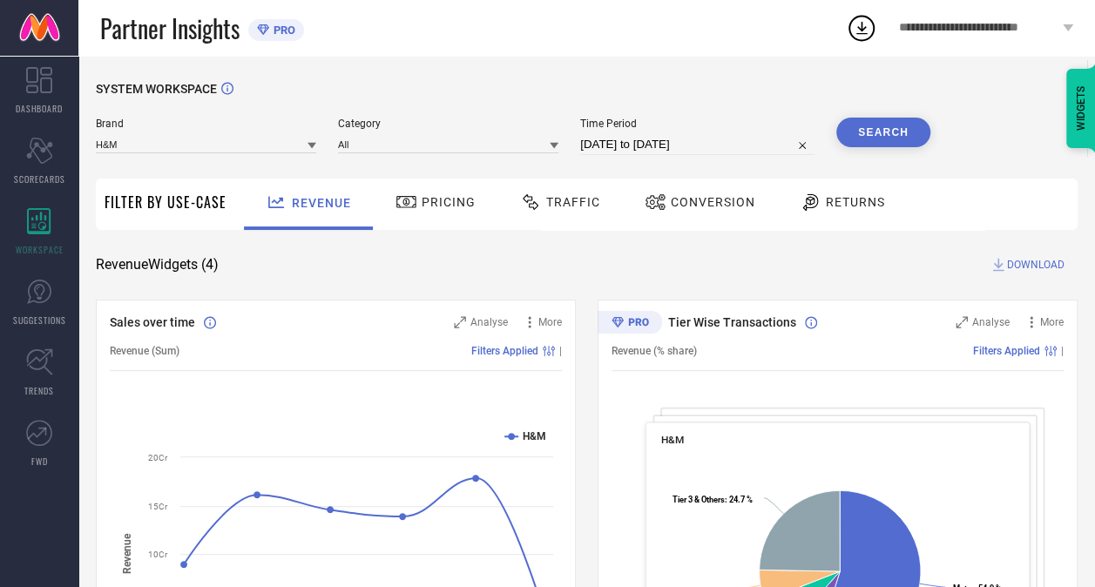
click at [858, 26] on icon at bounding box center [861, 28] width 11 height 13
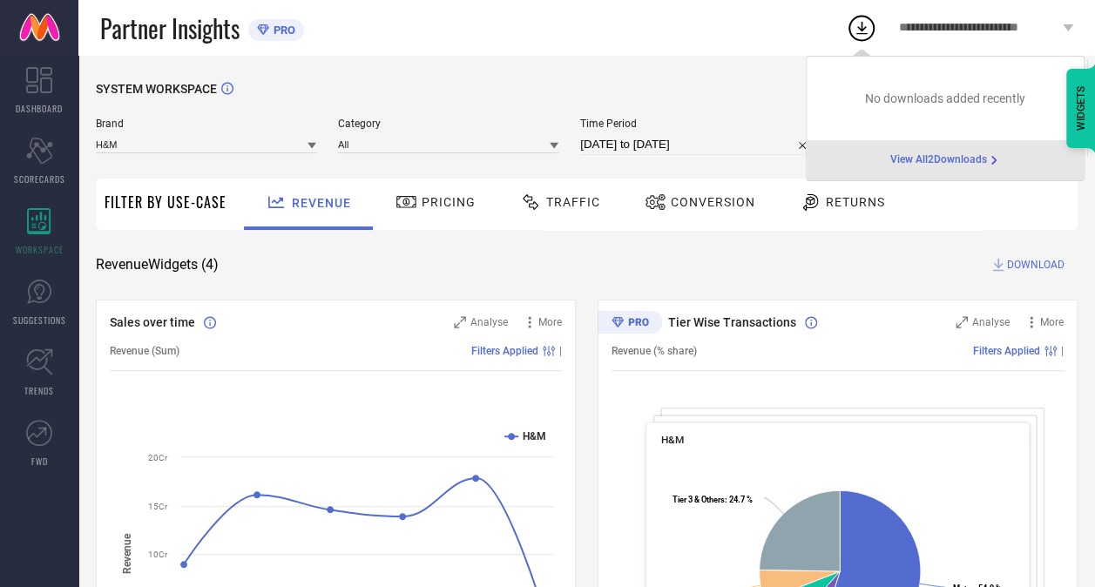
click at [916, 165] on span "View All 2 Downloads" at bounding box center [938, 160] width 97 height 14
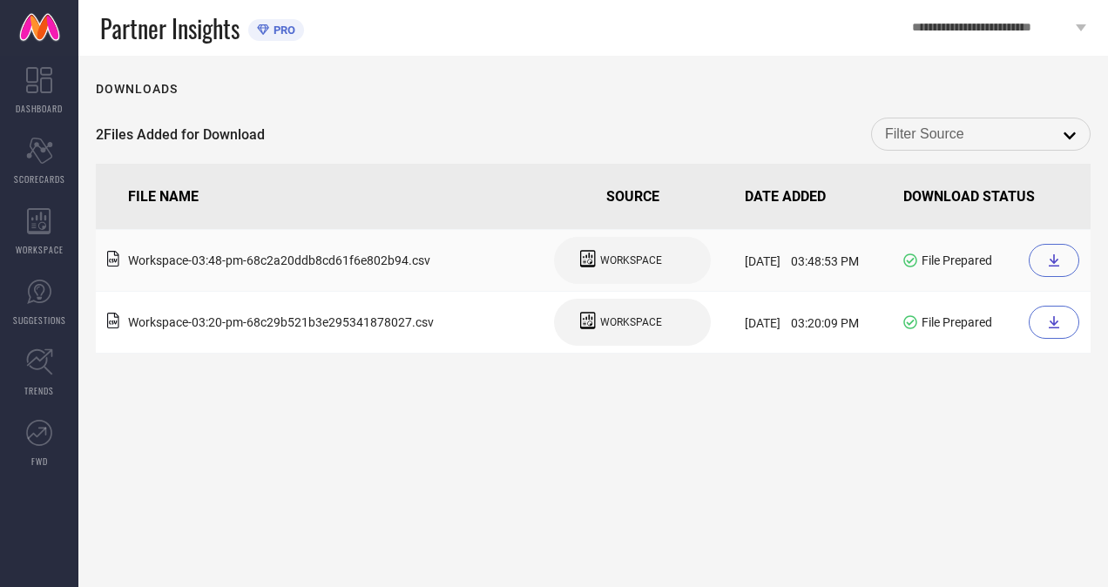
click at [1061, 271] on div at bounding box center [1053, 260] width 51 height 33
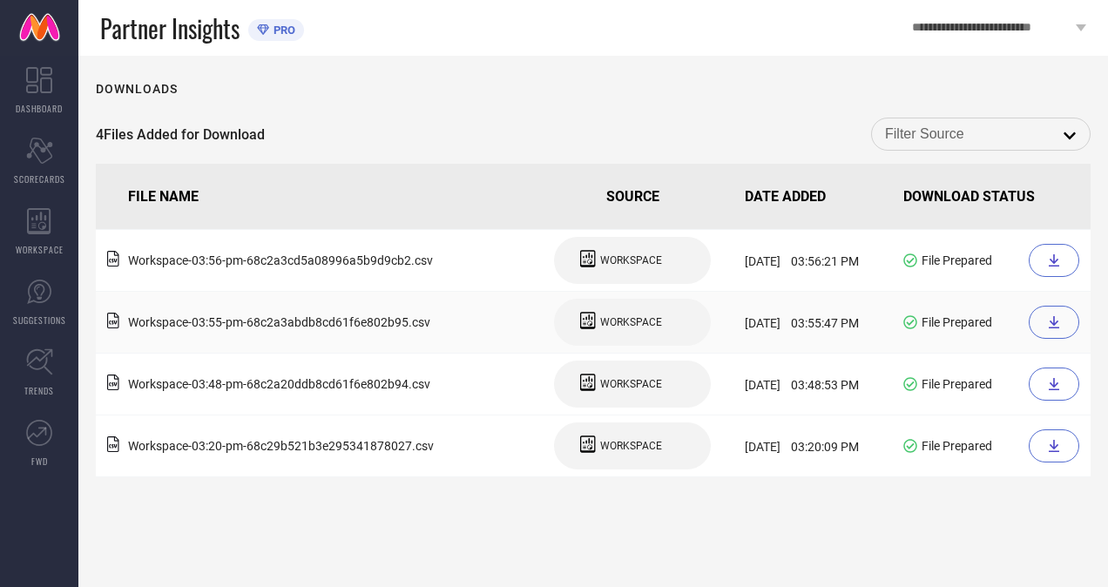
click at [1047, 326] on icon at bounding box center [1054, 322] width 14 height 14
click at [1045, 273] on div at bounding box center [1053, 260] width 51 height 33
